Goal: Task Accomplishment & Management: Manage account settings

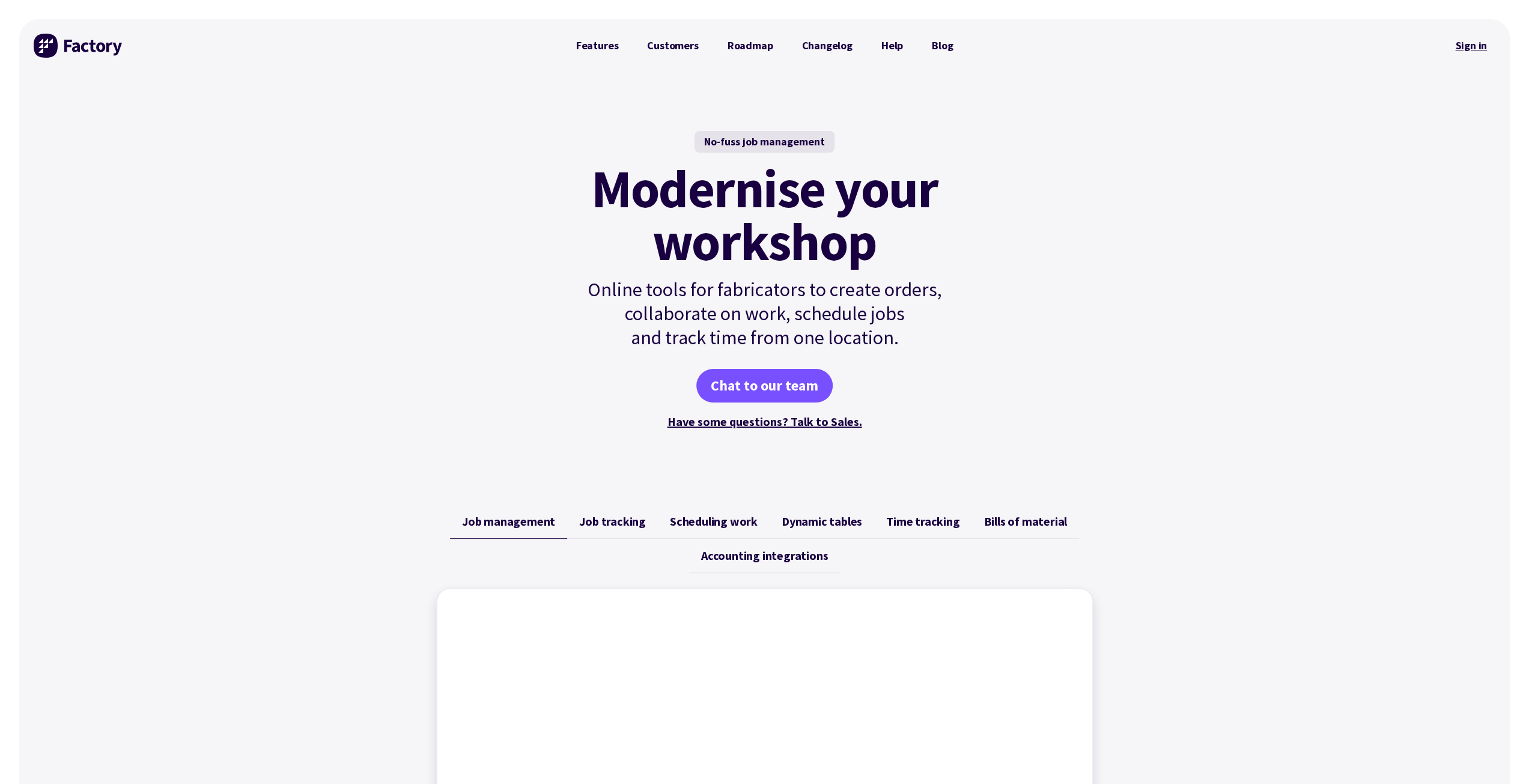
click at [1470, 50] on link "Sign in" at bounding box center [1471, 45] width 49 height 28
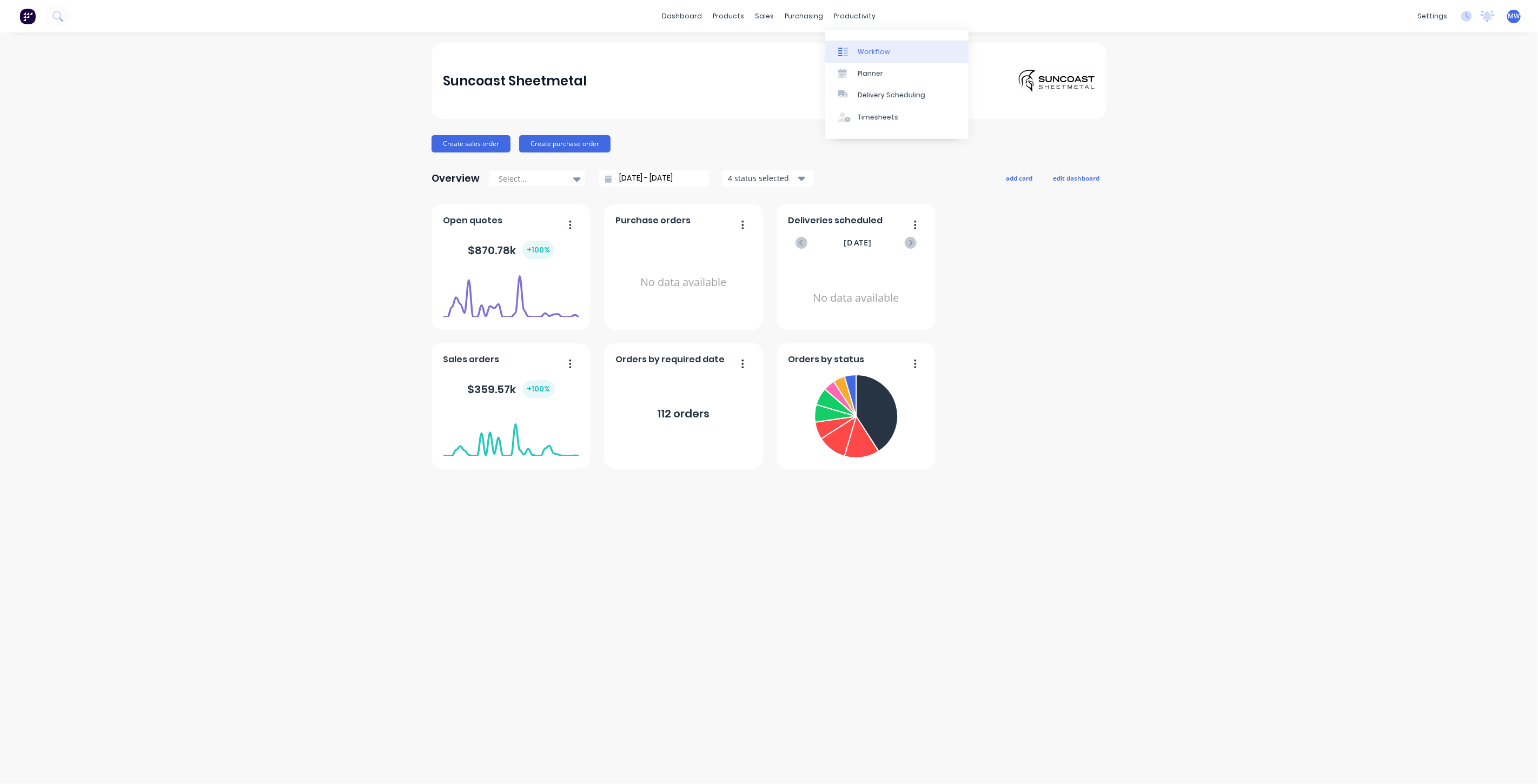
click at [900, 59] on link "Workflow" at bounding box center [897, 51] width 143 height 21
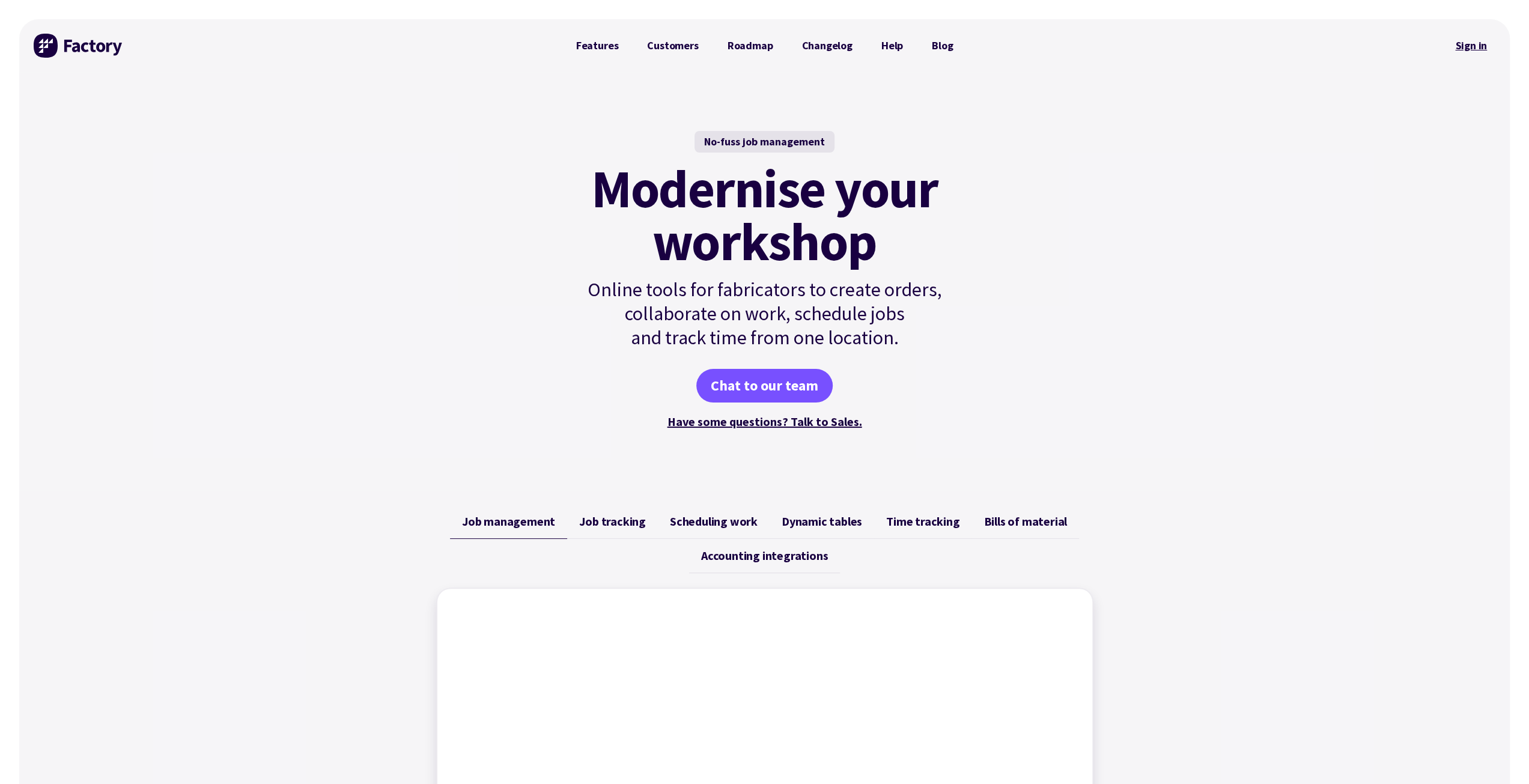
click at [1468, 42] on link "Sign in" at bounding box center [1471, 45] width 49 height 28
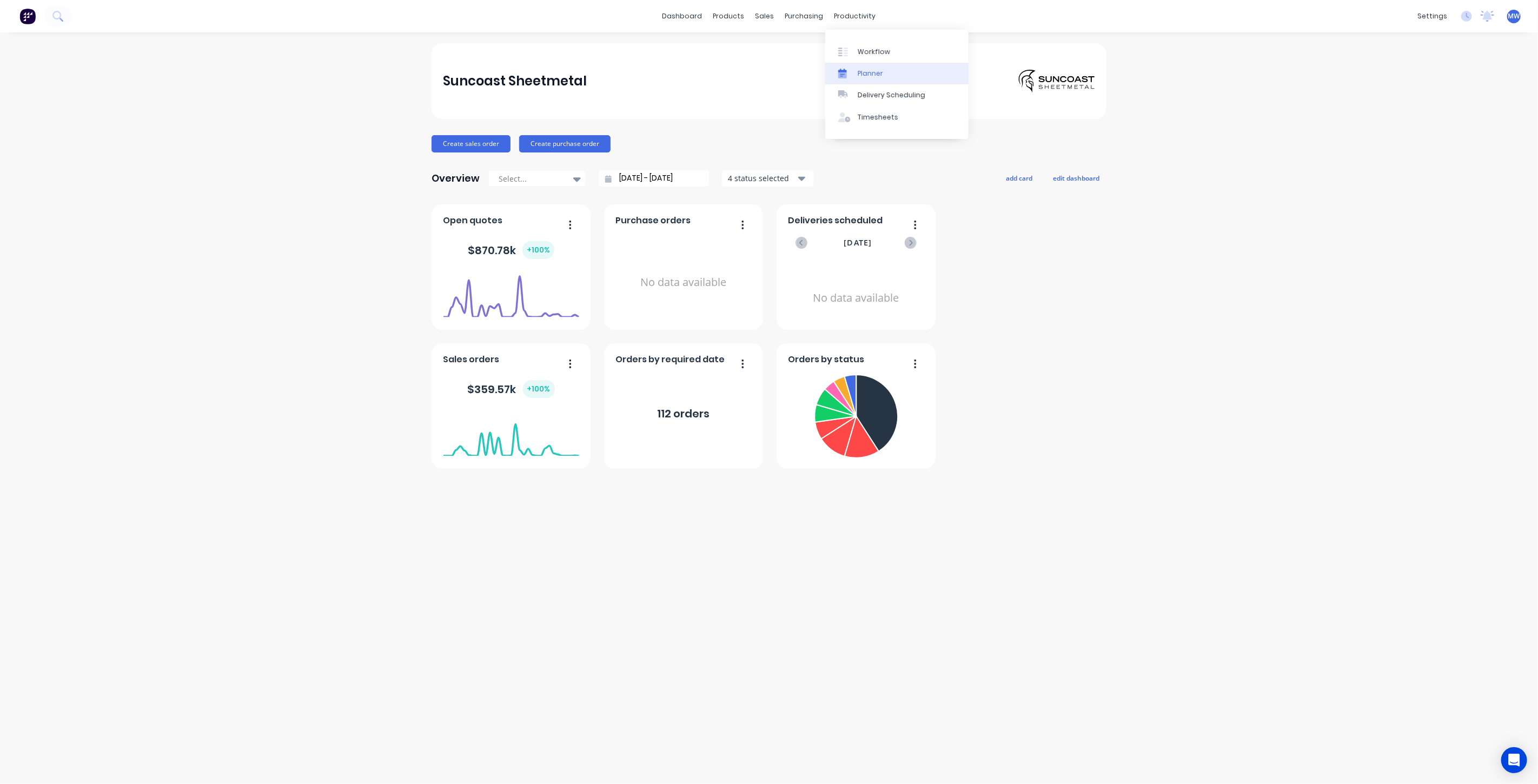
click at [866, 73] on div "Planner" at bounding box center [870, 73] width 26 height 10
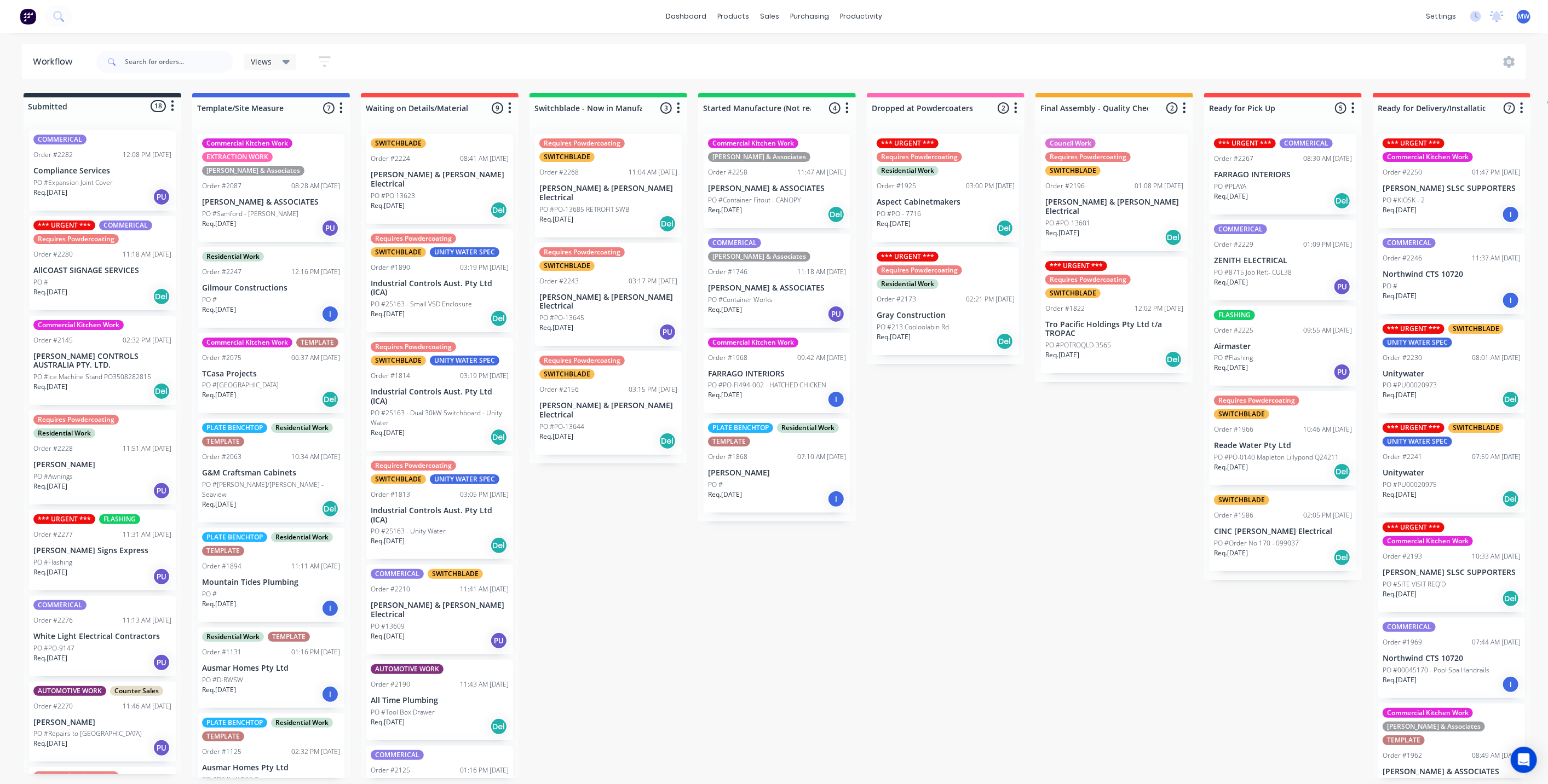
click at [621, 585] on div "Submitted 18 Status colour #273444 hex #273444 Save Cancel Summaries Total orde…" at bounding box center [904, 436] width 1826 height 686
click at [644, 547] on div "Submitted 18 Status colour #273444 hex #273444 Save Cancel Summaries Total orde…" at bounding box center [904, 436] width 1826 height 686
click at [621, 507] on div "Submitted 18 Status colour #273444 hex #273444 Save Cancel Summaries Total orde…" at bounding box center [904, 436] width 1826 height 686
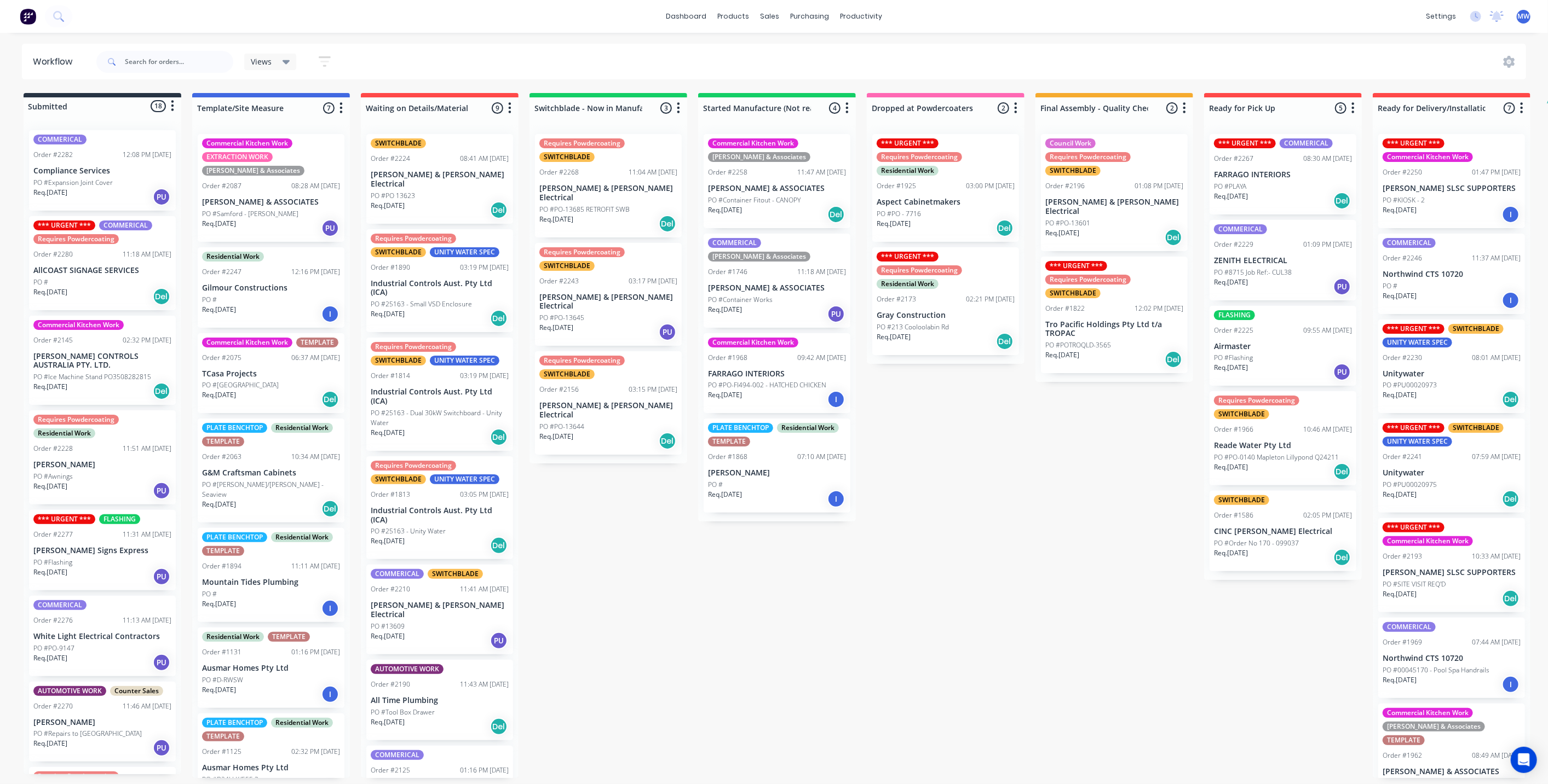
click at [637, 550] on div "Submitted 18 Status colour #273444 hex #273444 Save Cancel Summaries Total orde…" at bounding box center [904, 436] width 1826 height 686
click at [840, 567] on div "Submitted 18 Status colour #273444 hex #273444 Save Cancel Summaries Total orde…" at bounding box center [904, 436] width 1826 height 686
click at [981, 446] on div "Submitted 18 Status colour #273444 hex #273444 Save Cancel Summaries Total orde…" at bounding box center [904, 436] width 1826 height 686
click at [1110, 470] on div "Submitted 18 Status colour #273444 hex #273444 Save Cancel Summaries Total orde…" at bounding box center [904, 436] width 1826 height 686
drag, startPoint x: 1133, startPoint y: 626, endPoint x: 1149, endPoint y: 625, distance: 16.0
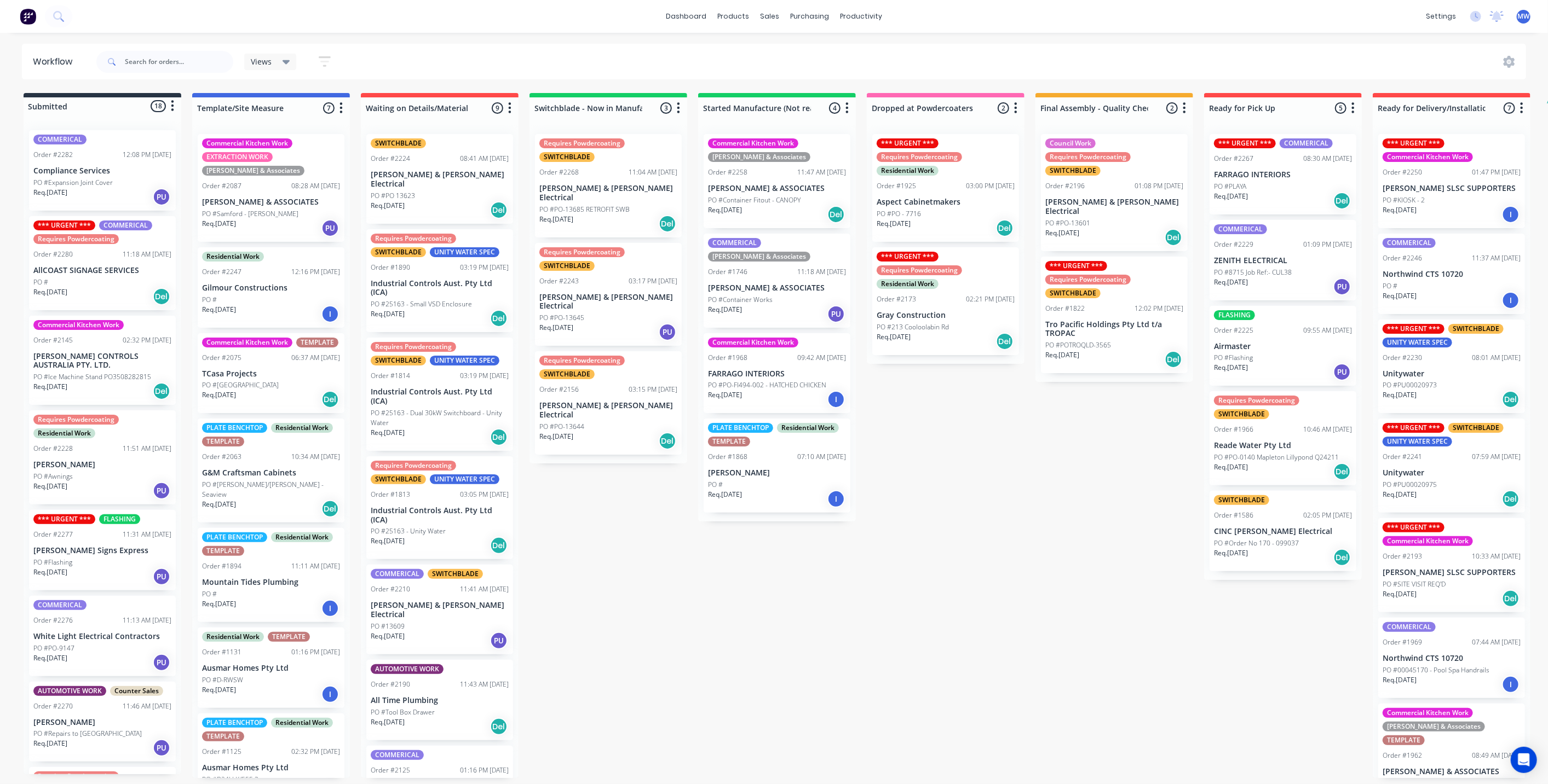
click at [1134, 625] on div "Submitted 18 Status colour #273444 hex #273444 Save Cancel Summaries Total orde…" at bounding box center [904, 436] width 1826 height 686
click at [1253, 643] on div "Submitted 18 Status colour #273444 hex #273444 Save Cancel Summaries Total orde…" at bounding box center [904, 436] width 1826 height 686
click at [1119, 488] on div "Submitted 18 Status colour #273444 hex #273444 Save Cancel Summaries Total orde…" at bounding box center [904, 436] width 1826 height 686
click at [929, 464] on div "Submitted 18 Status colour #273444 hex #273444 Save Cancel Summaries Total orde…" at bounding box center [904, 436] width 1826 height 686
click at [808, 560] on div "Submitted 18 Status colour #273444 hex #273444 Save Cancel Summaries Total orde…" at bounding box center [904, 436] width 1826 height 686
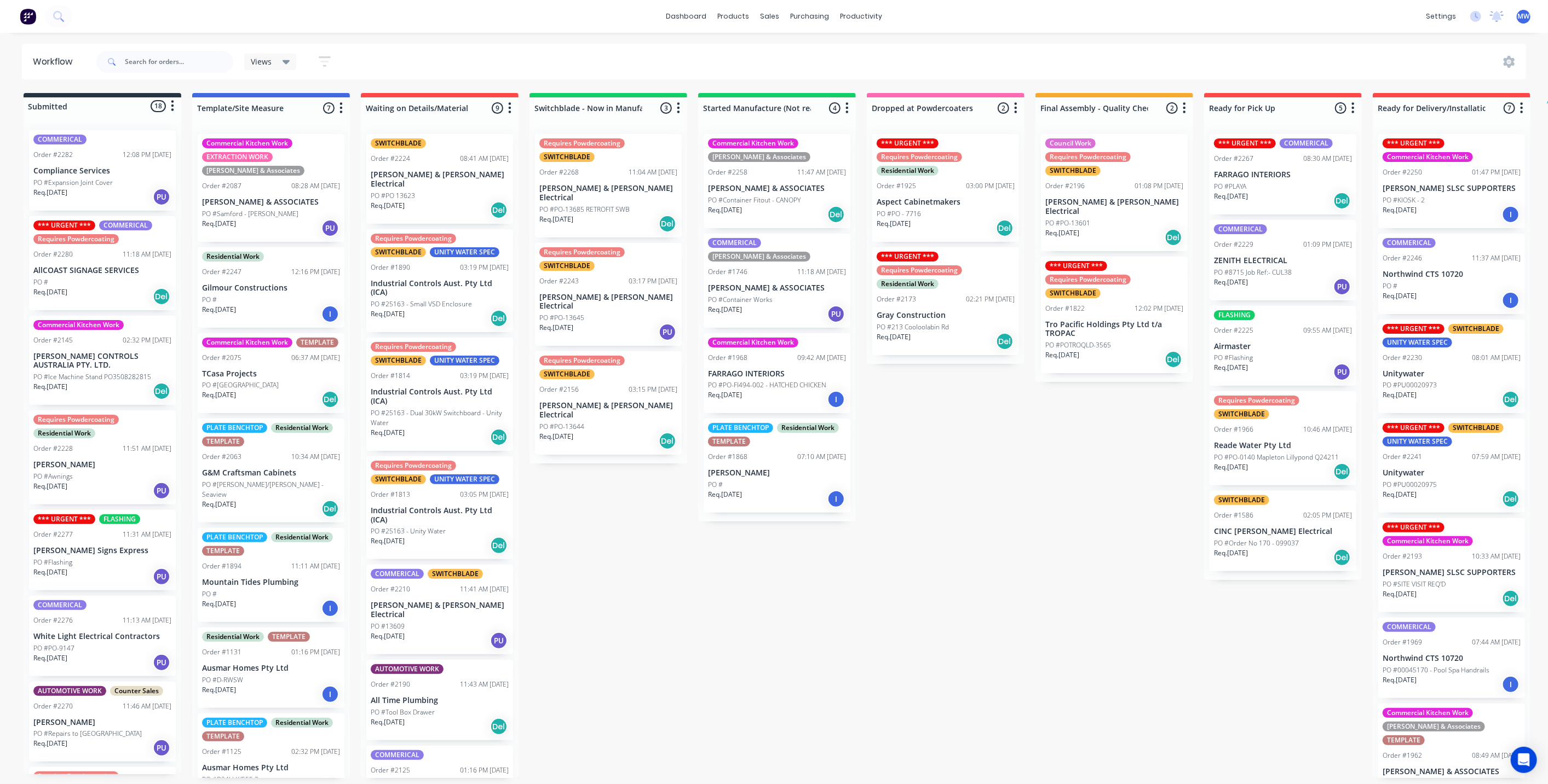
click at [694, 601] on div "Submitted 18 Status colour #273444 hex #273444 Save Cancel Summaries Total orde…" at bounding box center [904, 436] width 1826 height 686
click at [615, 529] on div "Submitted 18 Status colour #273444 hex #273444 Save Cancel Summaries Total orde…" at bounding box center [904, 436] width 1826 height 686
click at [613, 527] on div "Submitted 18 Status colour #273444 hex #273444 Save Cancel Summaries Total orde…" at bounding box center [904, 436] width 1826 height 686
click at [640, 547] on div "Submitted 18 Status colour #273444 hex #273444 Save Cancel Summaries Total orde…" at bounding box center [904, 436] width 1826 height 686
drag, startPoint x: 771, startPoint y: 577, endPoint x: 559, endPoint y: 546, distance: 214.3
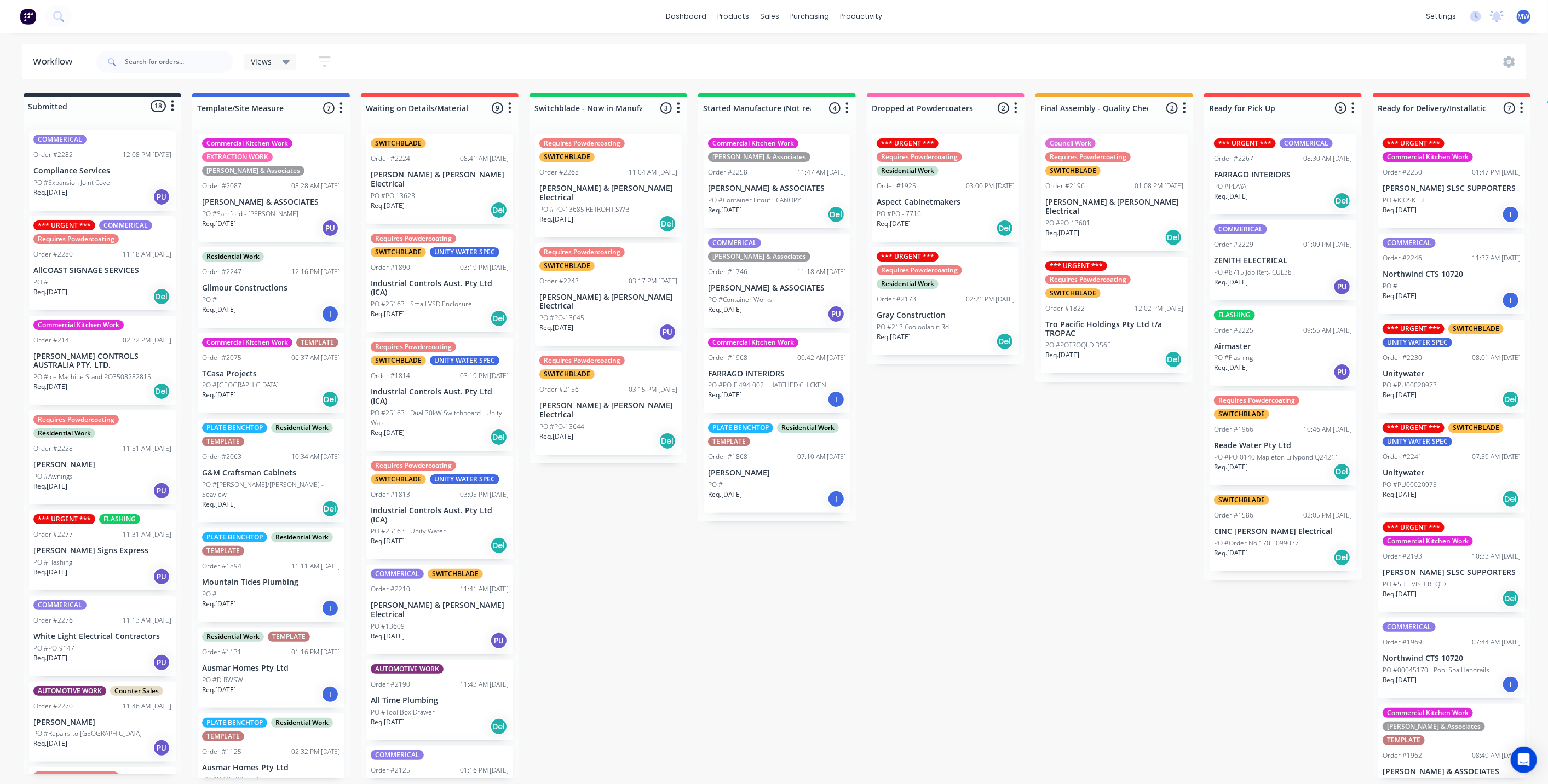
click at [767, 576] on div "Submitted 18 Status colour #273444 hex #273444 Save Cancel Summaries Total orde…" at bounding box center [904, 436] width 1826 height 686
drag, startPoint x: 557, startPoint y: 543, endPoint x: 718, endPoint y: 591, distance: 168.0
click at [559, 543] on div "Submitted 18 Status colour #273444 hex #273444 Save Cancel Summaries Total orde…" at bounding box center [904, 436] width 1826 height 686
drag, startPoint x: 718, startPoint y: 591, endPoint x: 704, endPoint y: 592, distance: 14.0
click at [718, 591] on div "Submitted 18 Status colour #273444 hex #273444 Save Cancel Summaries Total orde…" at bounding box center [904, 436] width 1826 height 686
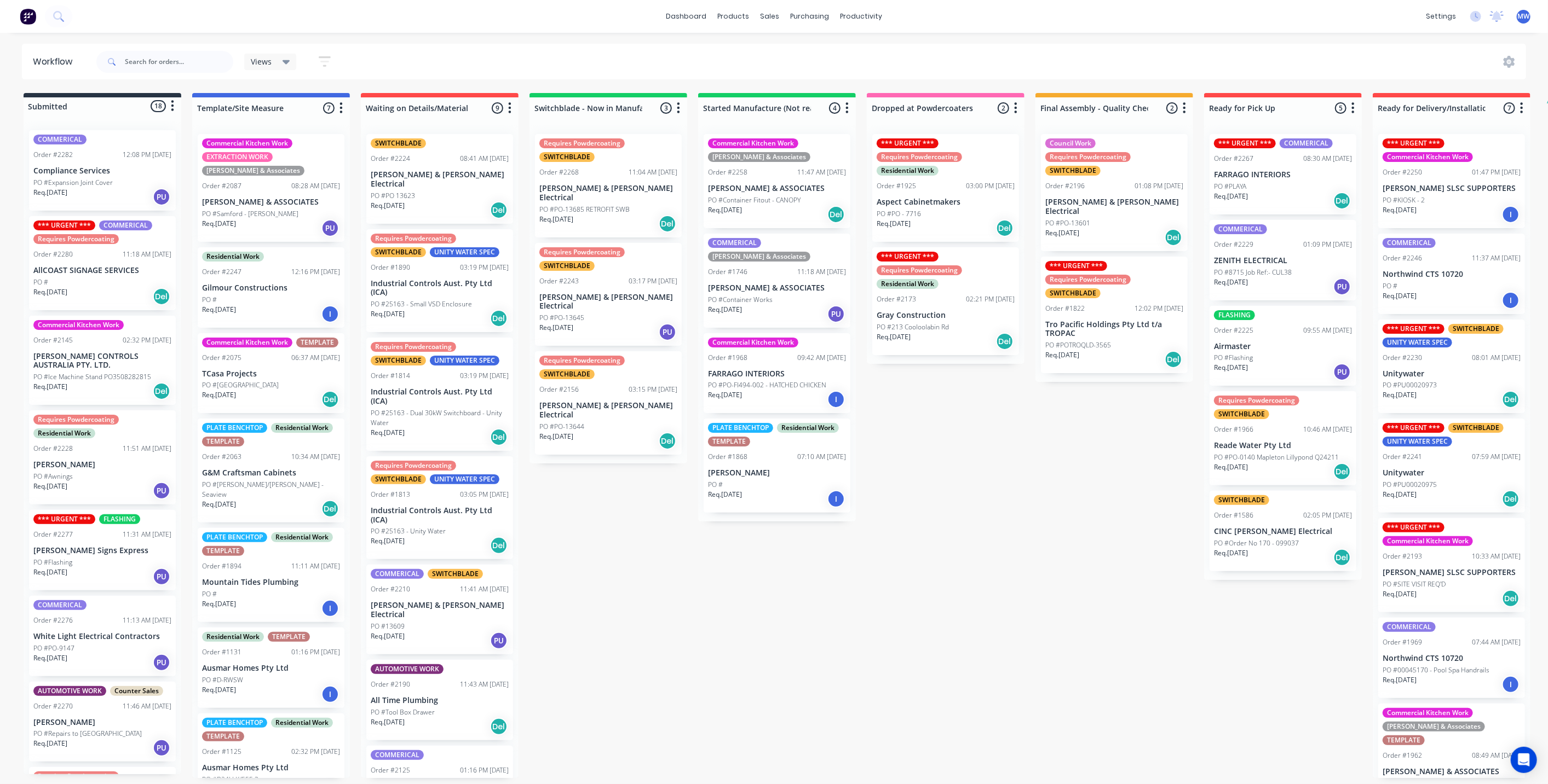
drag, startPoint x: 627, startPoint y: 554, endPoint x: 763, endPoint y: 583, distance: 139.1
click at [628, 554] on div "Submitted 18 Status colour #273444 hex #273444 Save Cancel Summaries Total orde…" at bounding box center [904, 436] width 1826 height 686
click at [763, 583] on div "Submitted 18 Status colour #273444 hex #273444 Save Cancel Summaries Total orde…" at bounding box center [904, 436] width 1826 height 686
click at [891, 479] on div "Submitted 18 Status colour #273444 hex #273444 Save Cancel Summaries Total orde…" at bounding box center [904, 436] width 1826 height 686
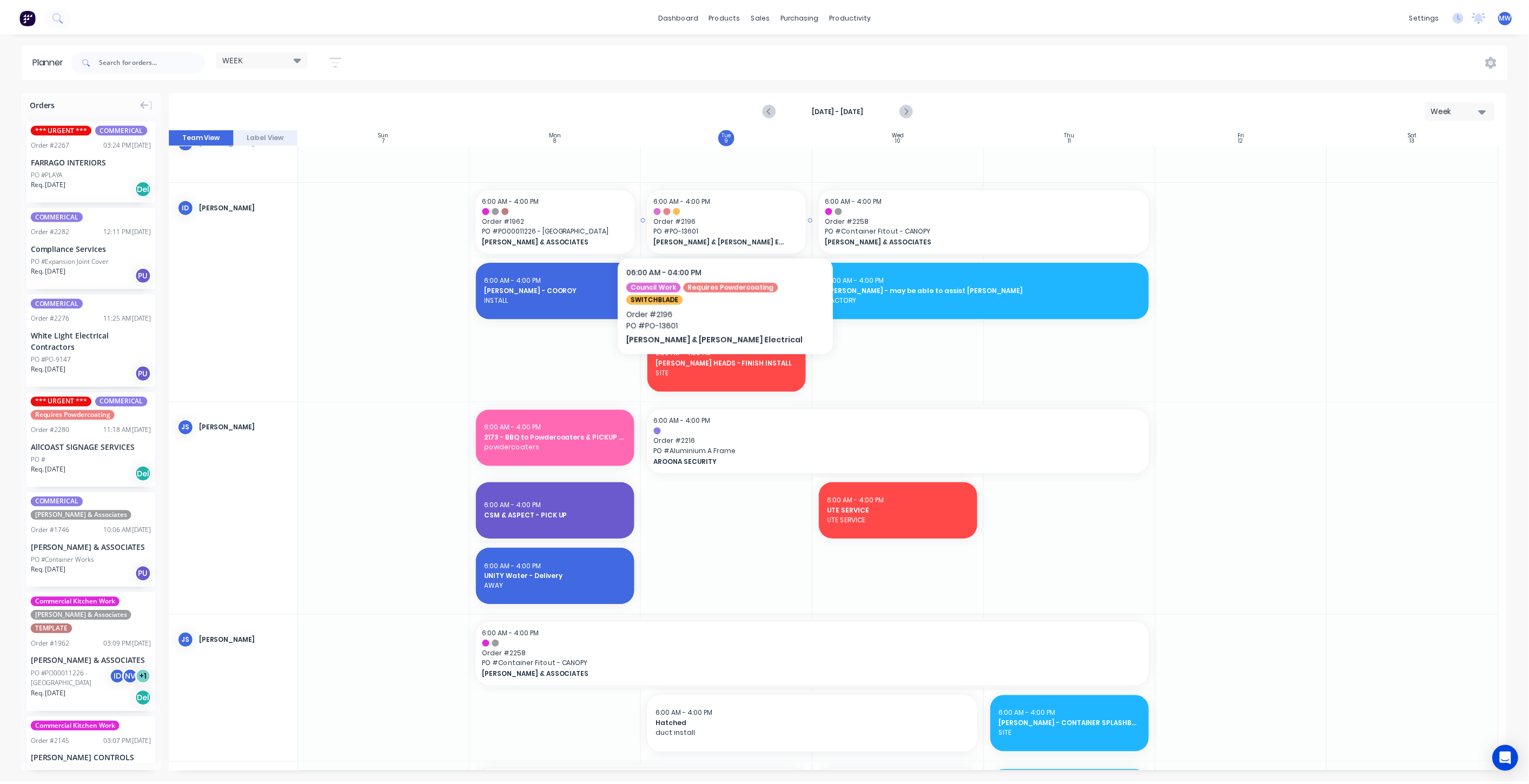
scroll to position [420, 0]
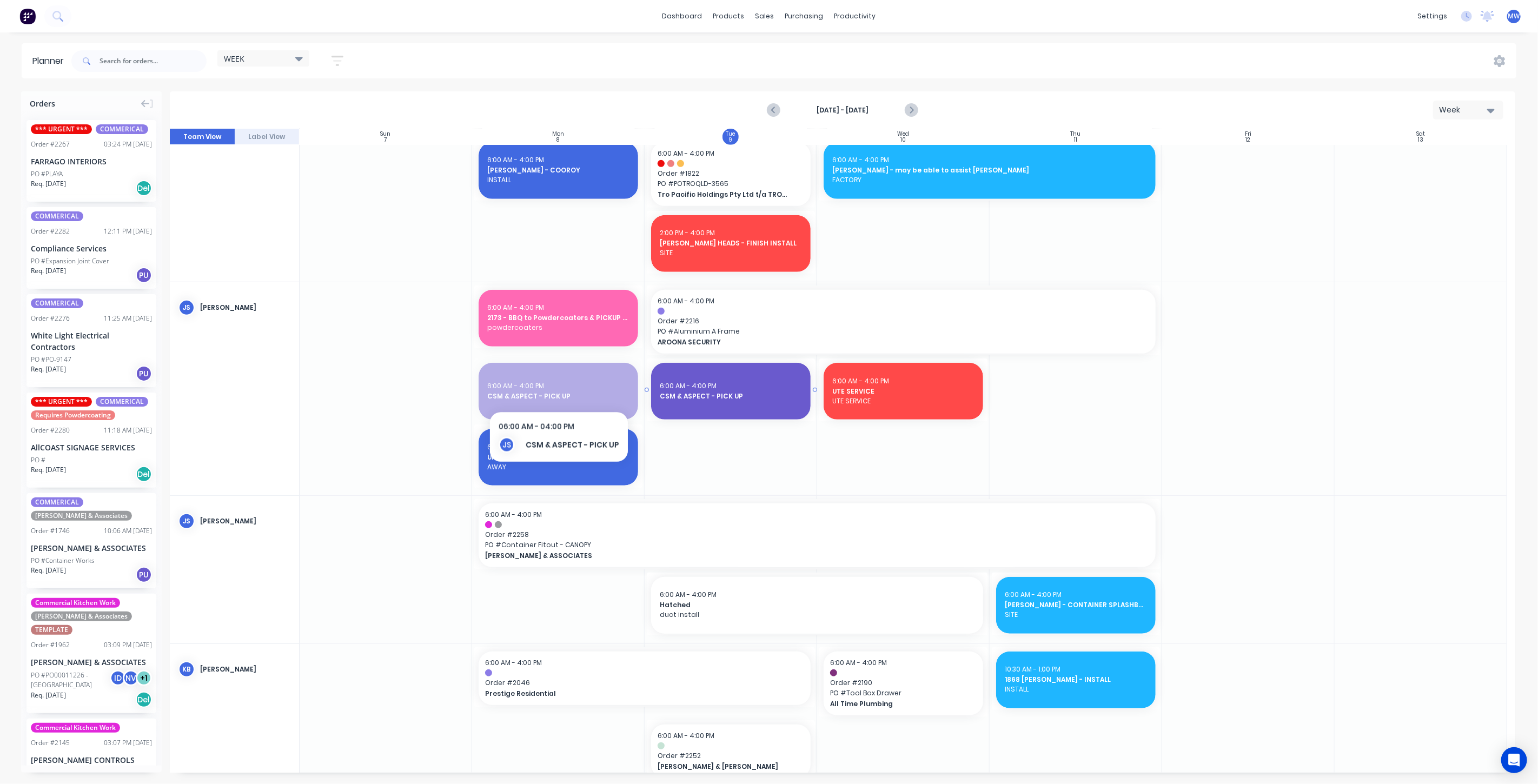
drag, startPoint x: 557, startPoint y: 390, endPoint x: 647, endPoint y: 424, distance: 96.2
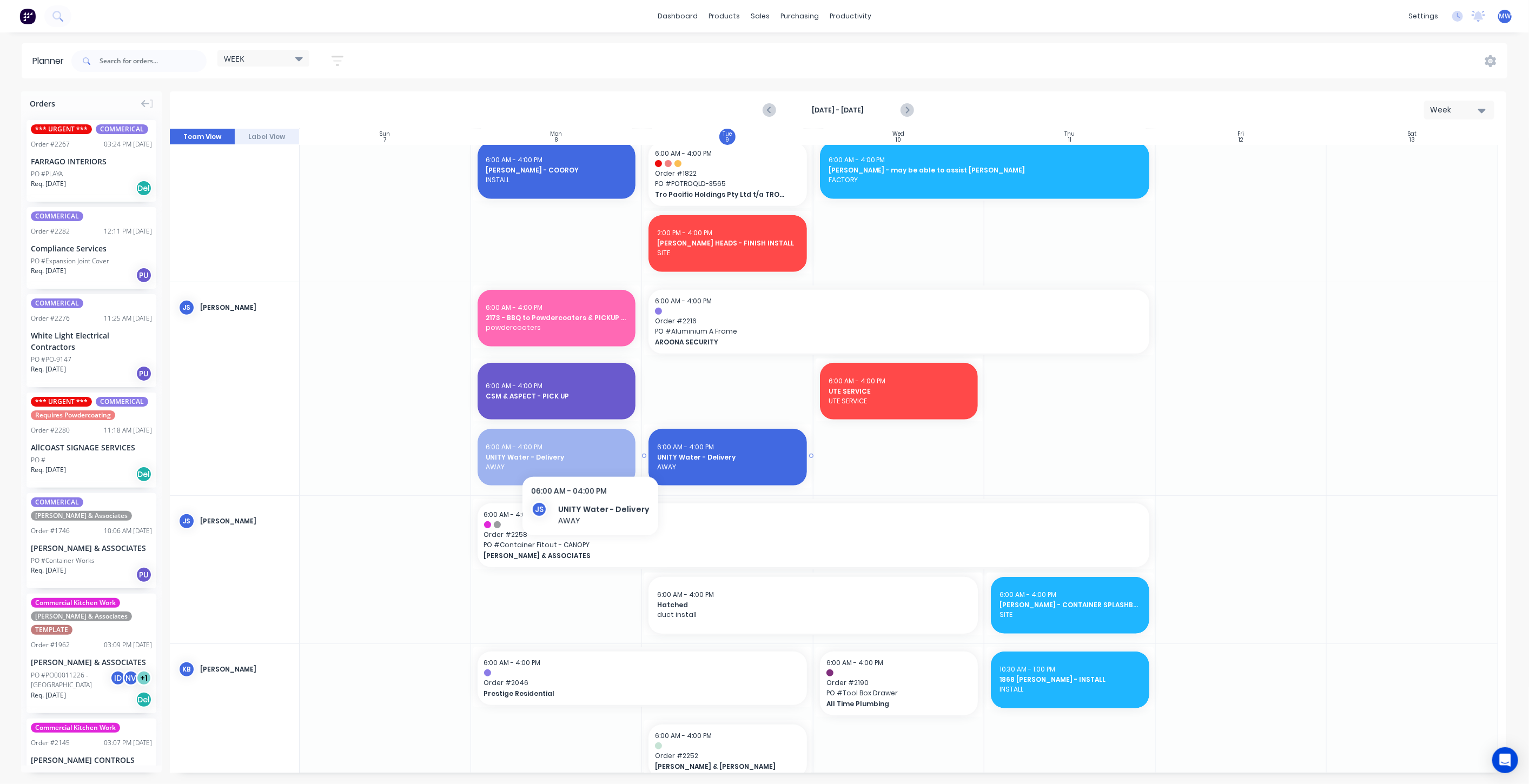
drag, startPoint x: 563, startPoint y: 450, endPoint x: 662, endPoint y: 459, distance: 99.4
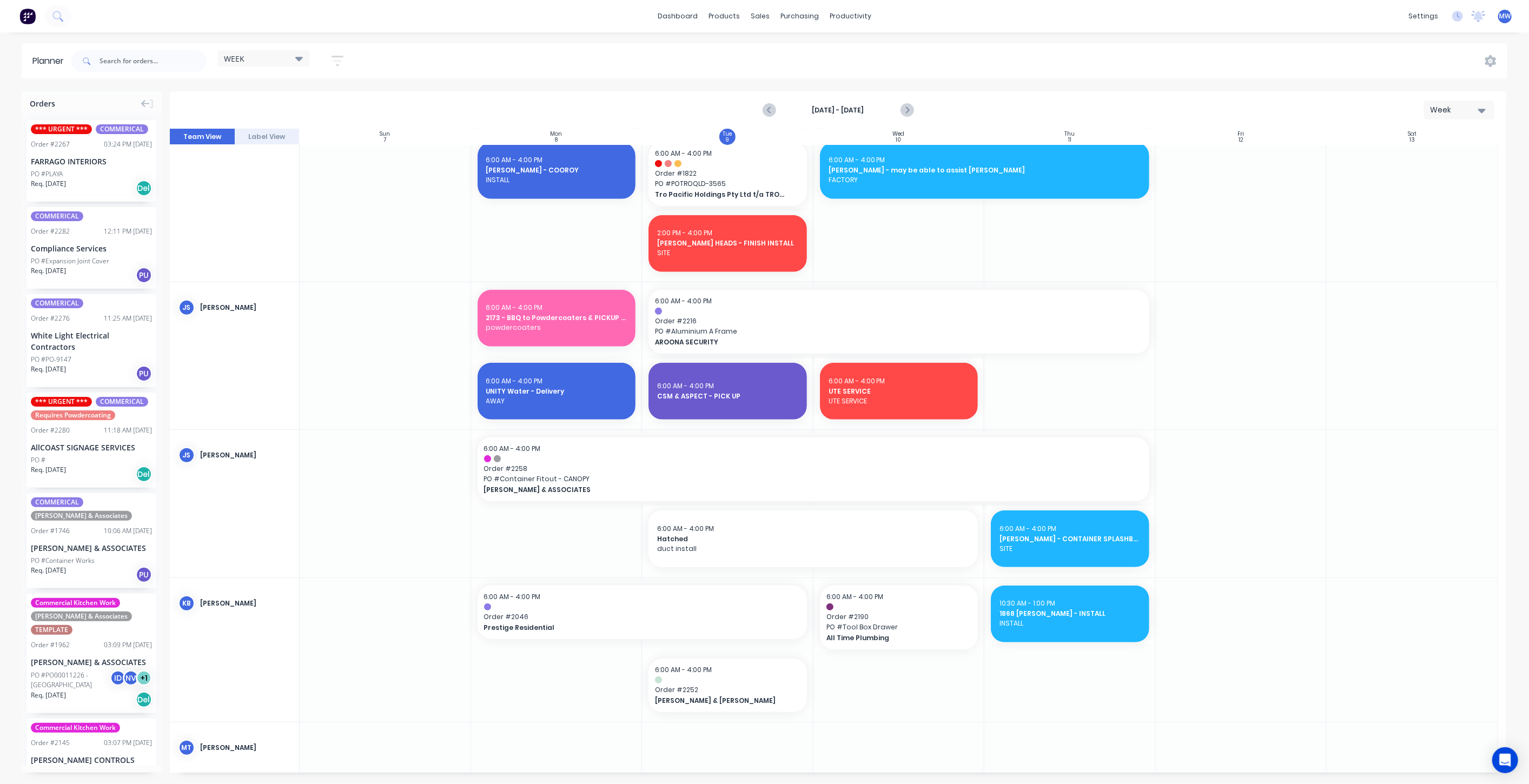
drag, startPoint x: 526, startPoint y: 407, endPoint x: 661, endPoint y: 407, distance: 135.0
click at [661, 407] on div at bounding box center [837, 451] width 1336 height 643
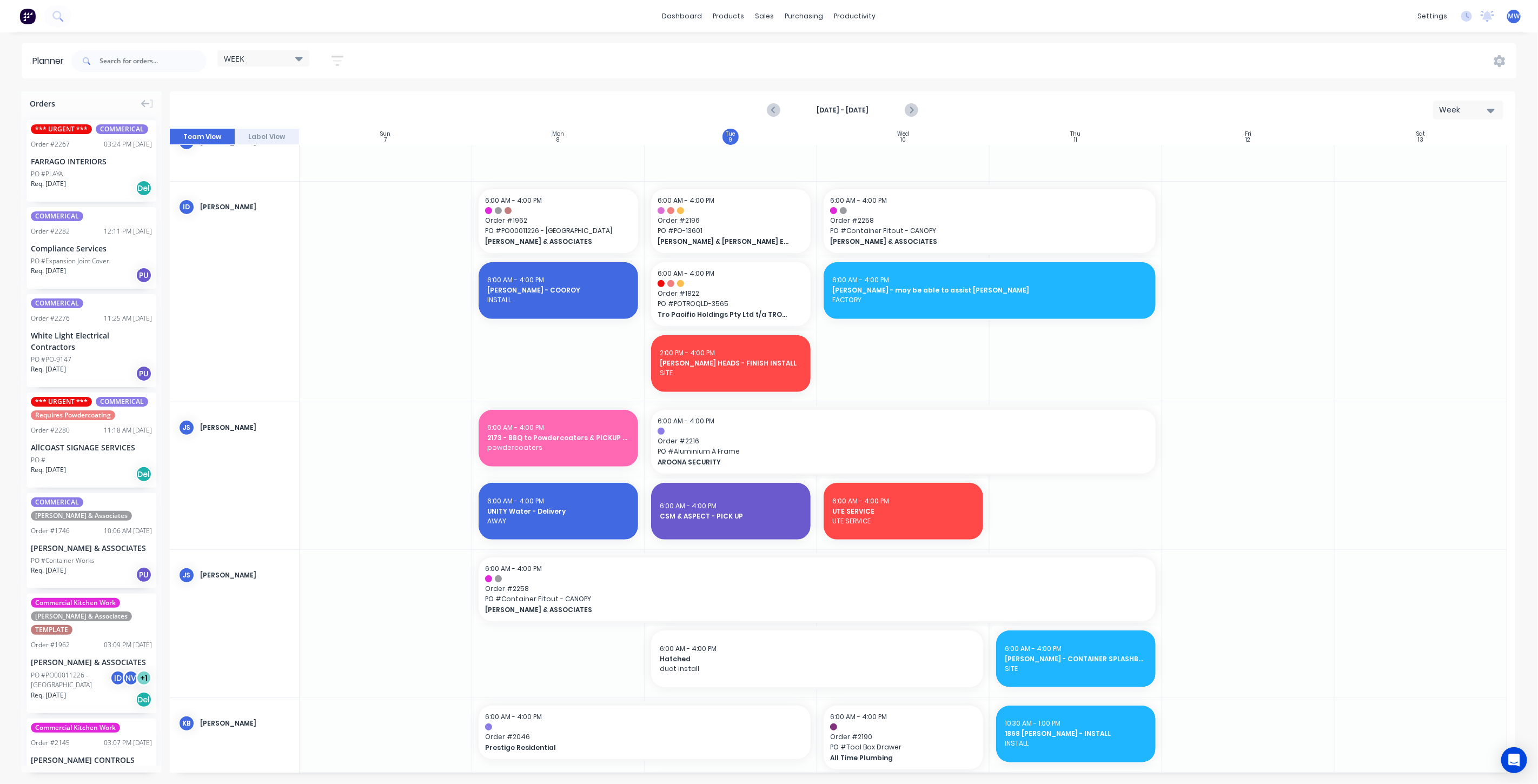
scroll to position [360, 0]
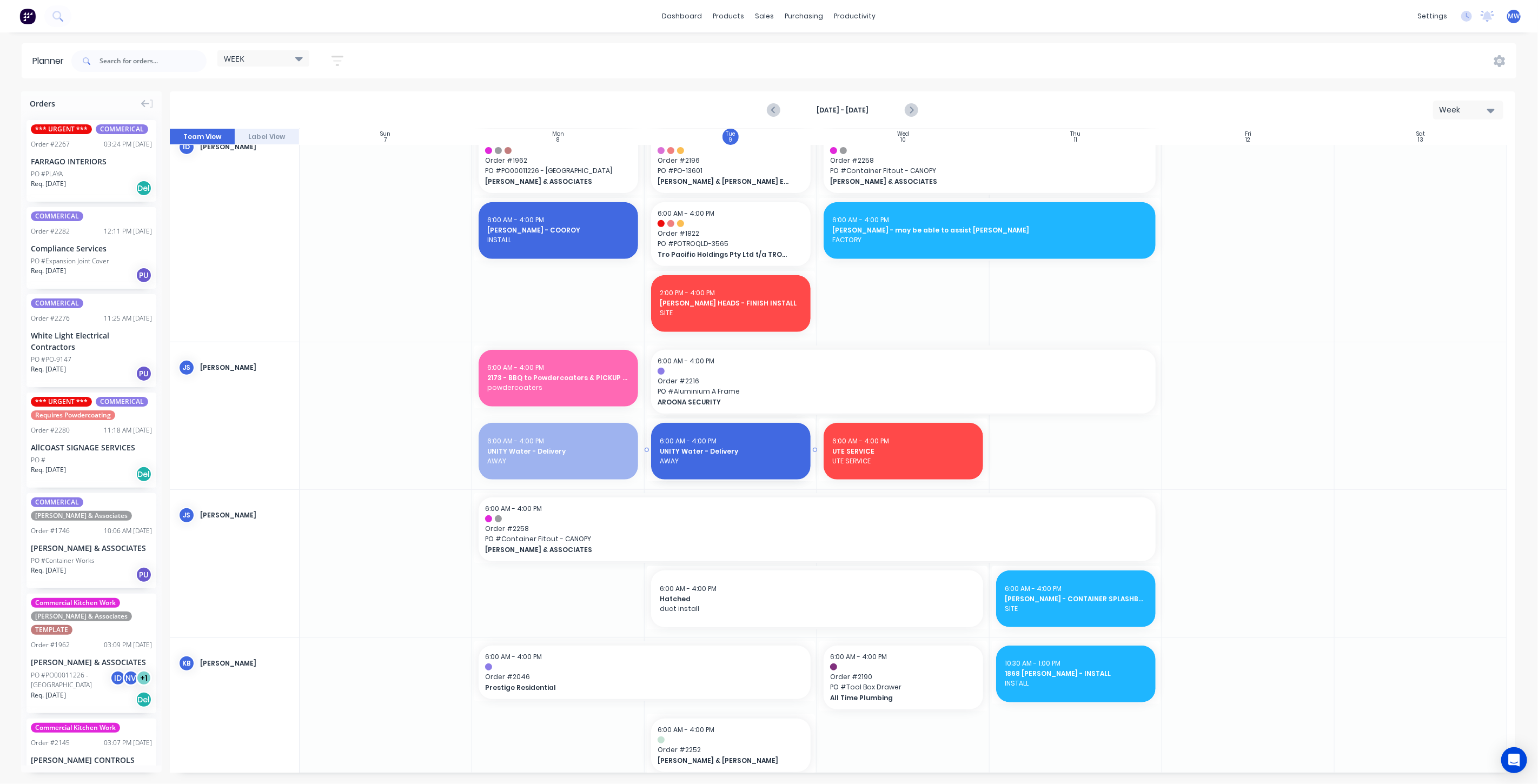
drag, startPoint x: 517, startPoint y: 448, endPoint x: 664, endPoint y: 445, distance: 147.0
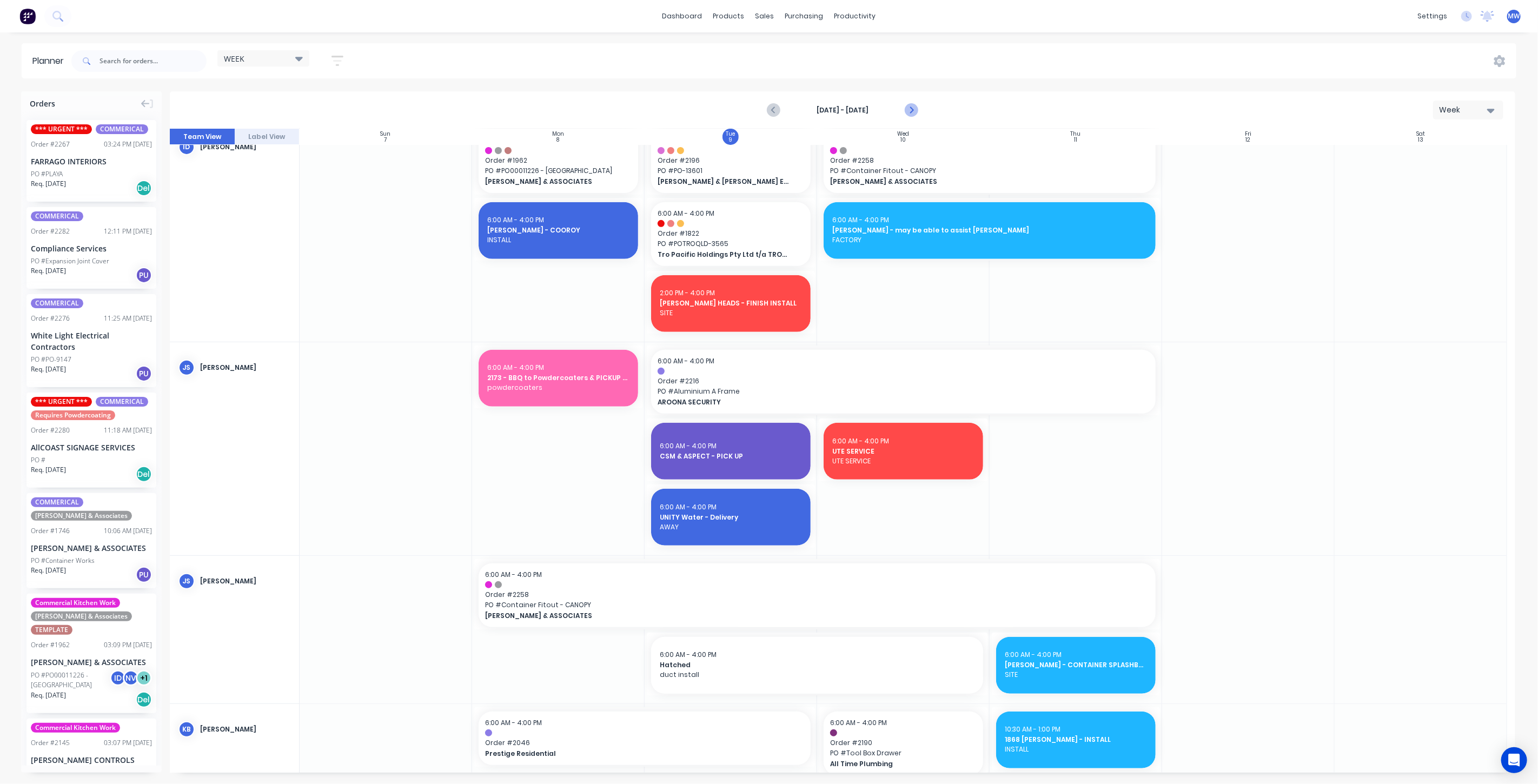
click at [914, 109] on icon "Next page" at bounding box center [910, 110] width 13 height 13
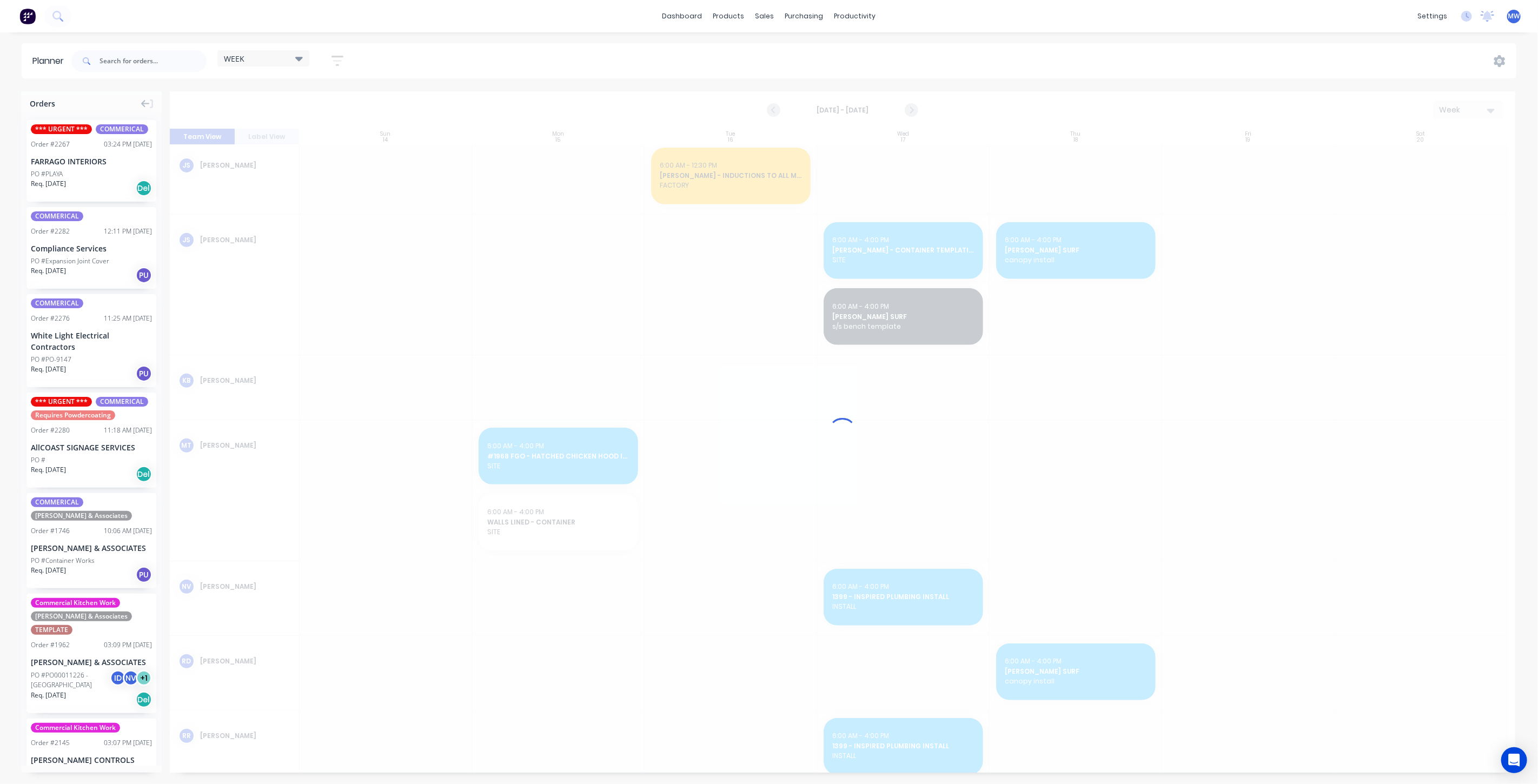
scroll to position [158, 0]
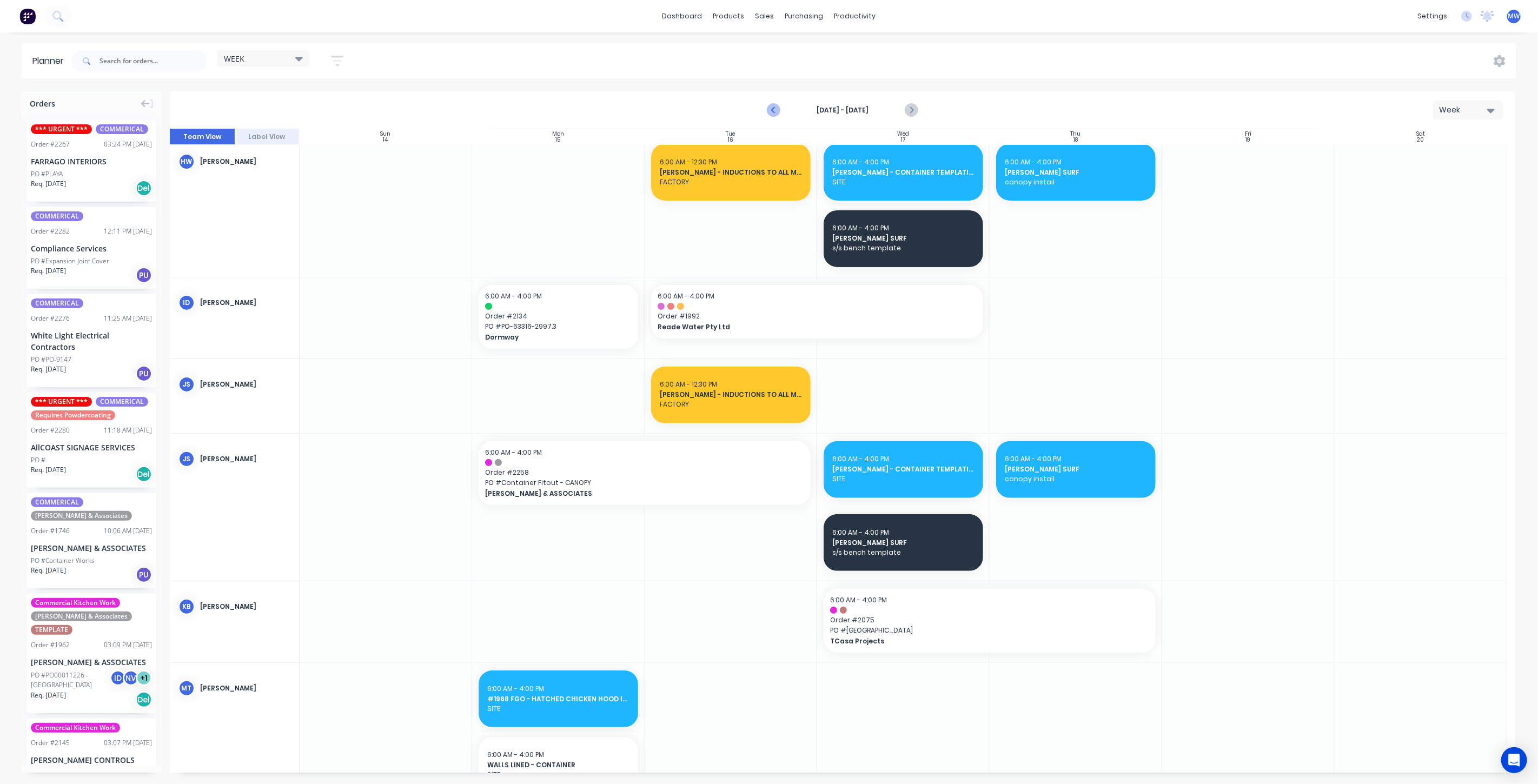
click at [775, 112] on icon "Previous page" at bounding box center [775, 110] width 5 height 9
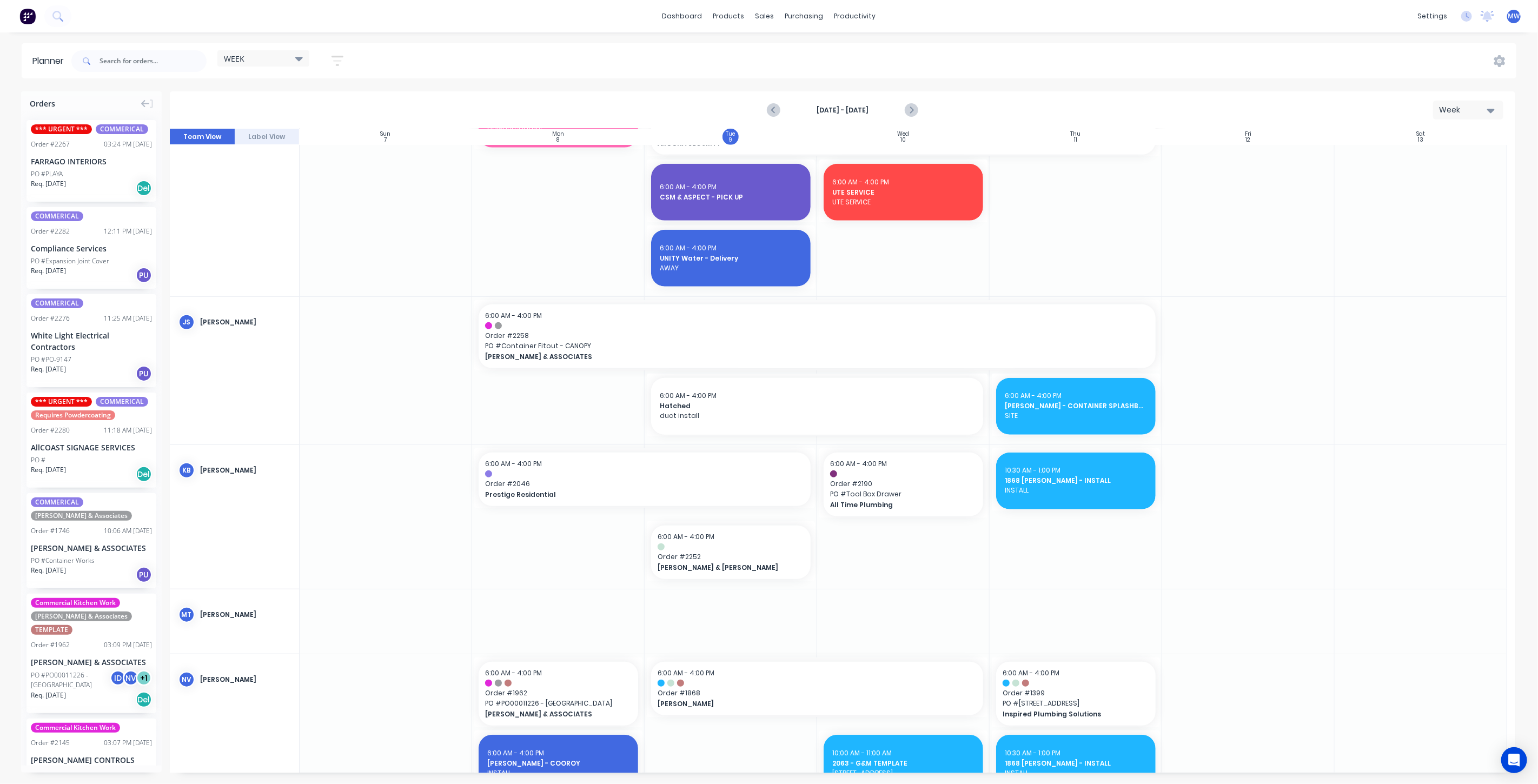
scroll to position [600, 0]
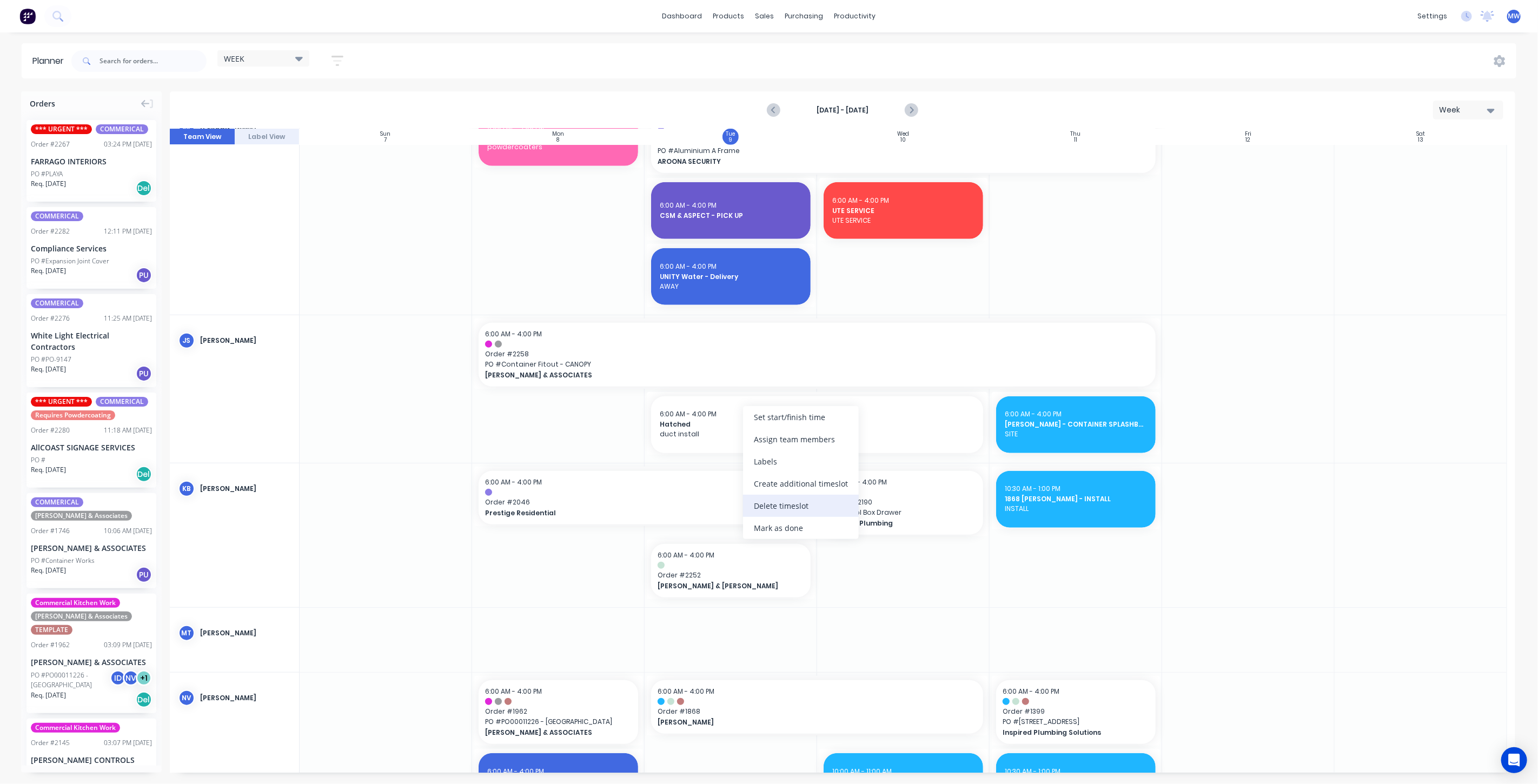
click at [795, 501] on div "Delete timeslot" at bounding box center [800, 506] width 116 height 22
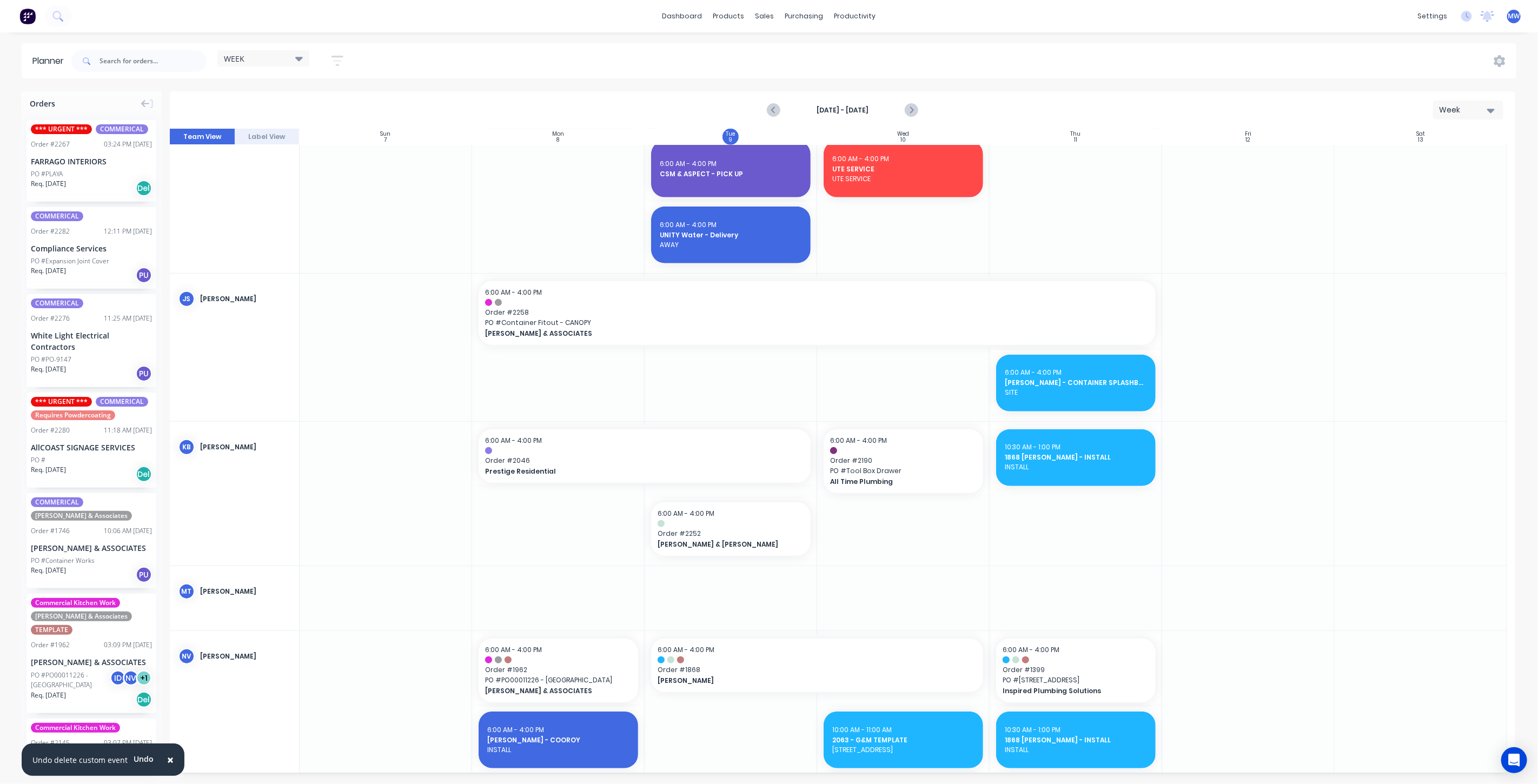
scroll to position [660, 0]
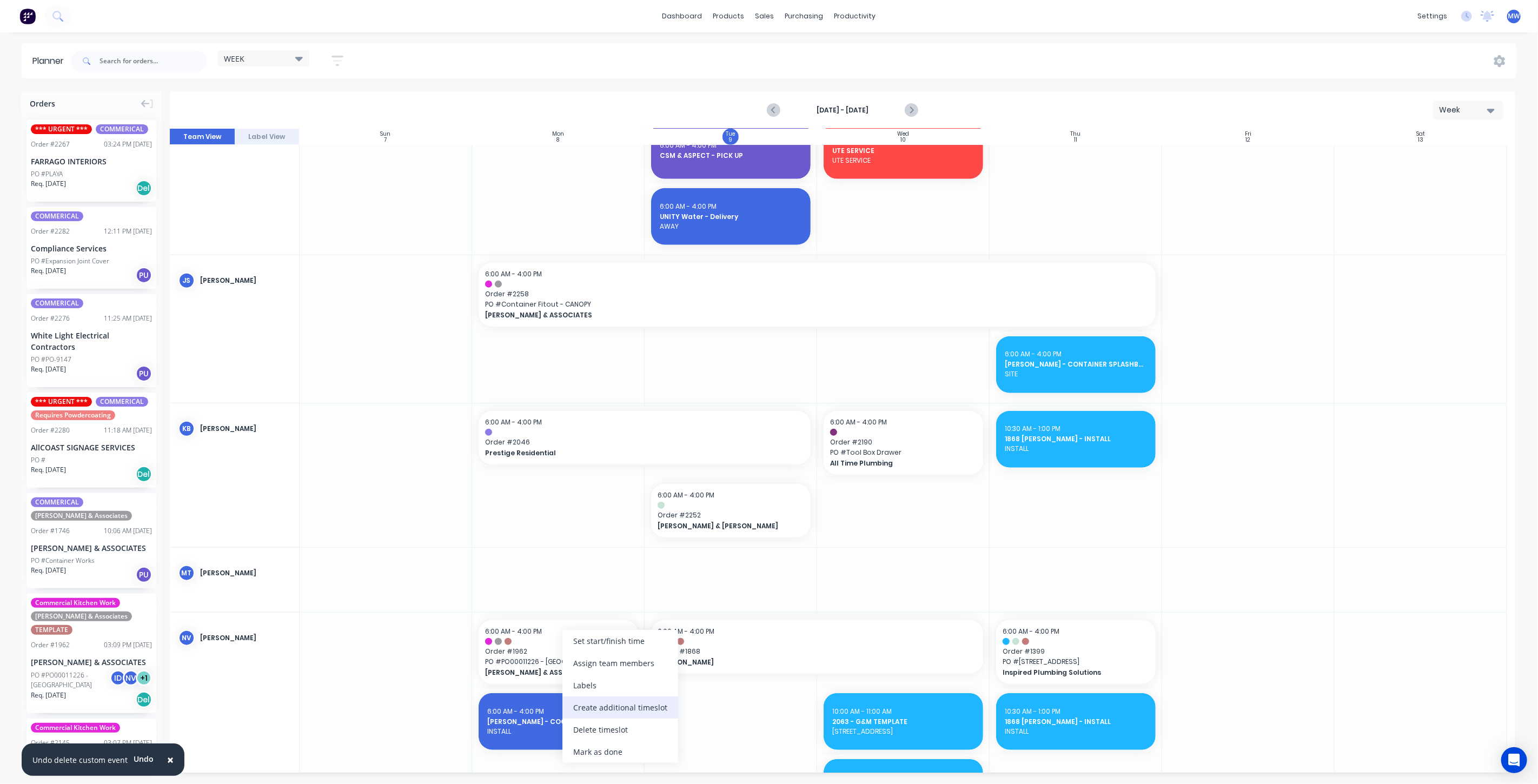
click at [631, 712] on div "Create additional timeslot" at bounding box center [620, 707] width 116 height 22
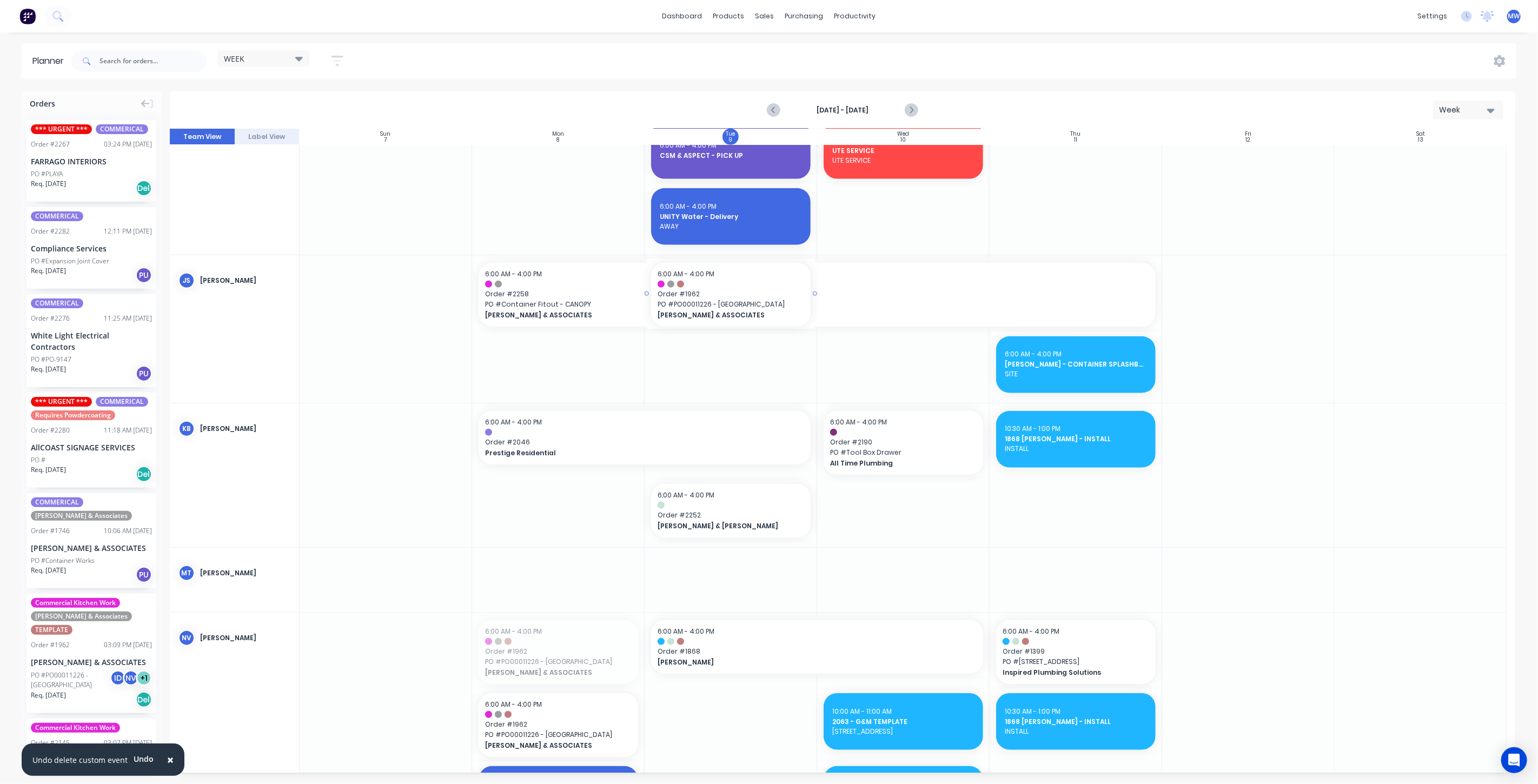
drag, startPoint x: 549, startPoint y: 646, endPoint x: 768, endPoint y: 371, distance: 351.5
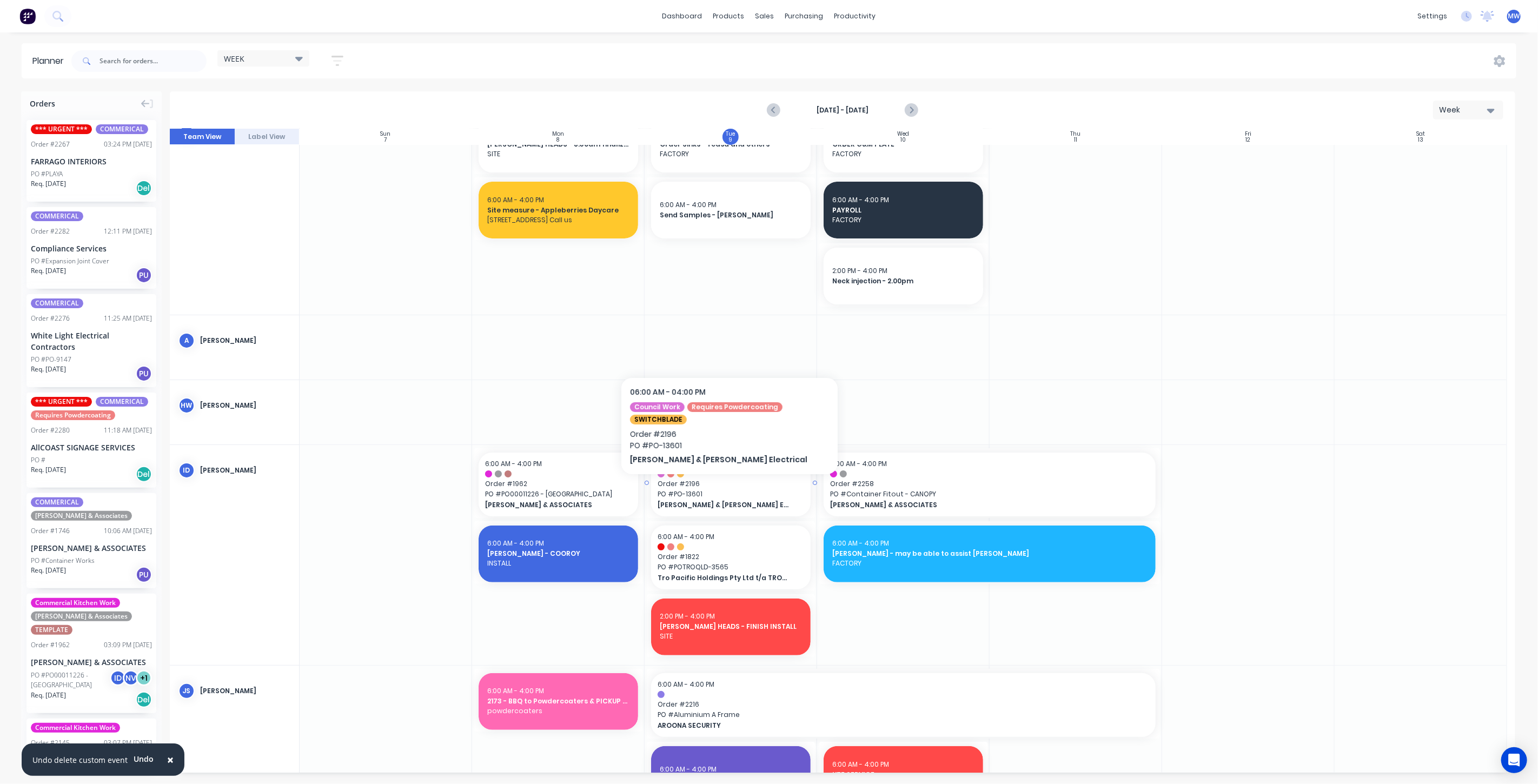
scroll to position [0, 0]
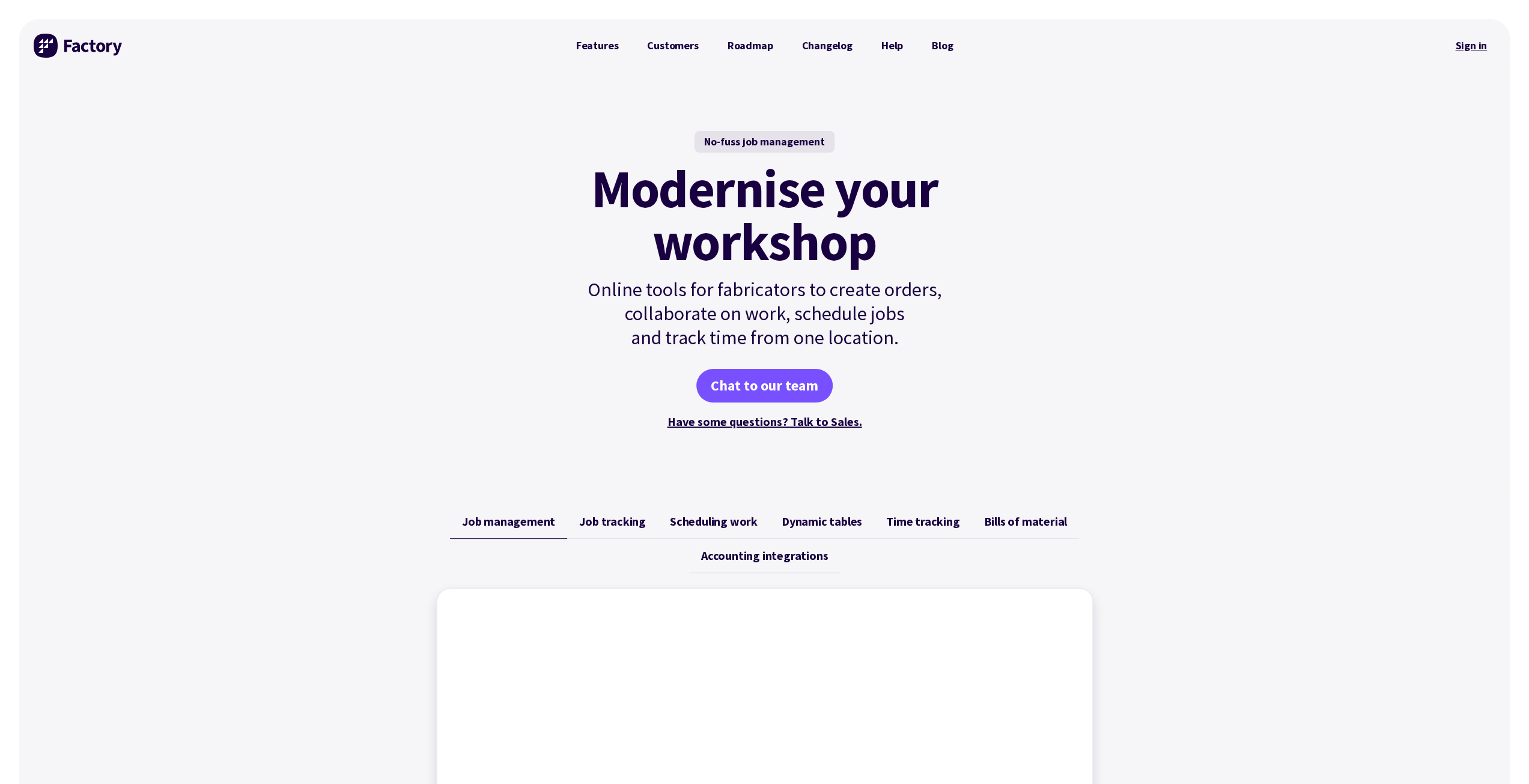
click at [1461, 45] on link "Sign in" at bounding box center [1471, 45] width 49 height 28
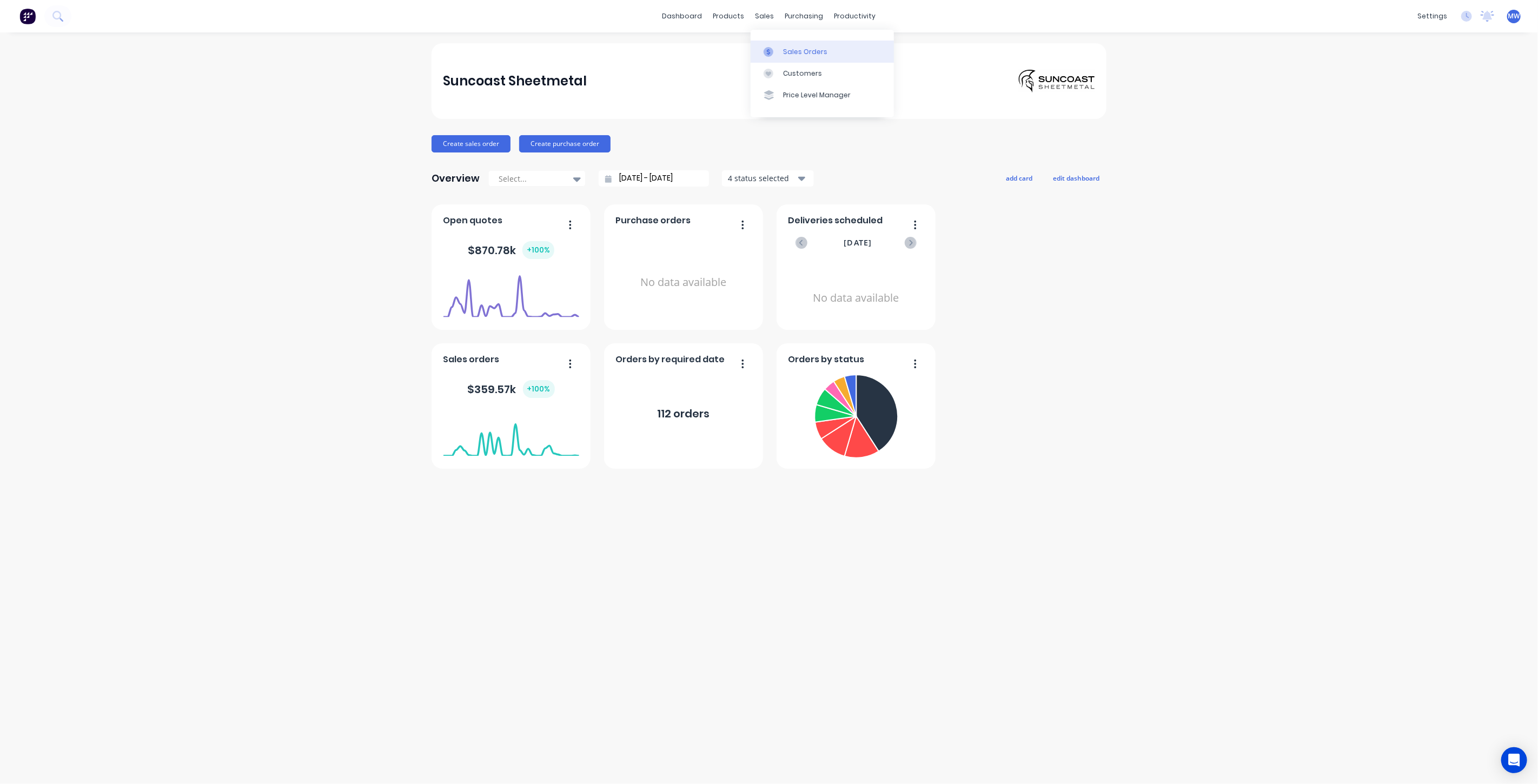
drag, startPoint x: 783, startPoint y: 49, endPoint x: 780, endPoint y: 55, distance: 6.7
click at [783, 49] on div "Sales Orders" at bounding box center [805, 51] width 44 height 10
